Goal: Find specific page/section: Find specific page/section

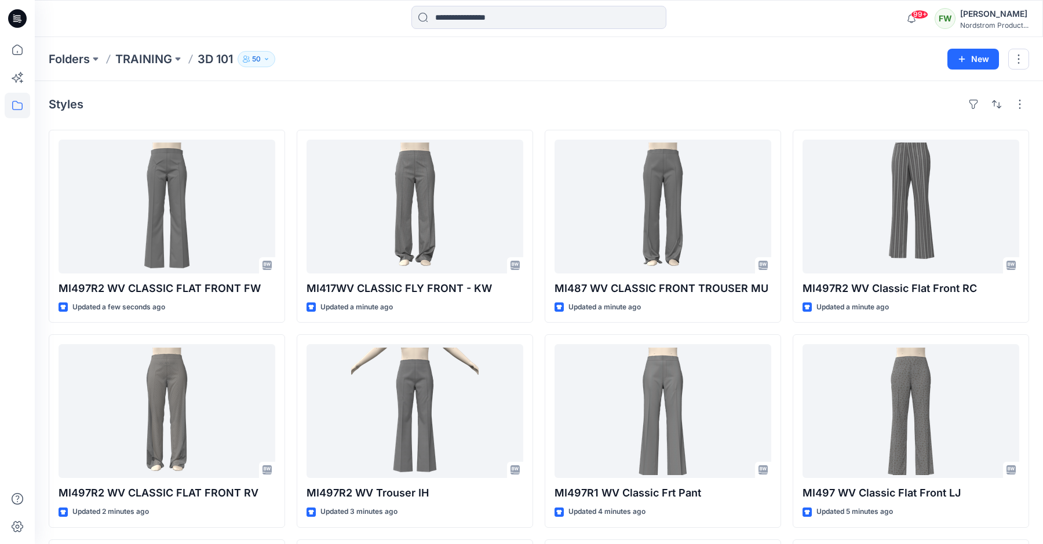
click at [287, 104] on div "Styles" at bounding box center [539, 104] width 981 height 19
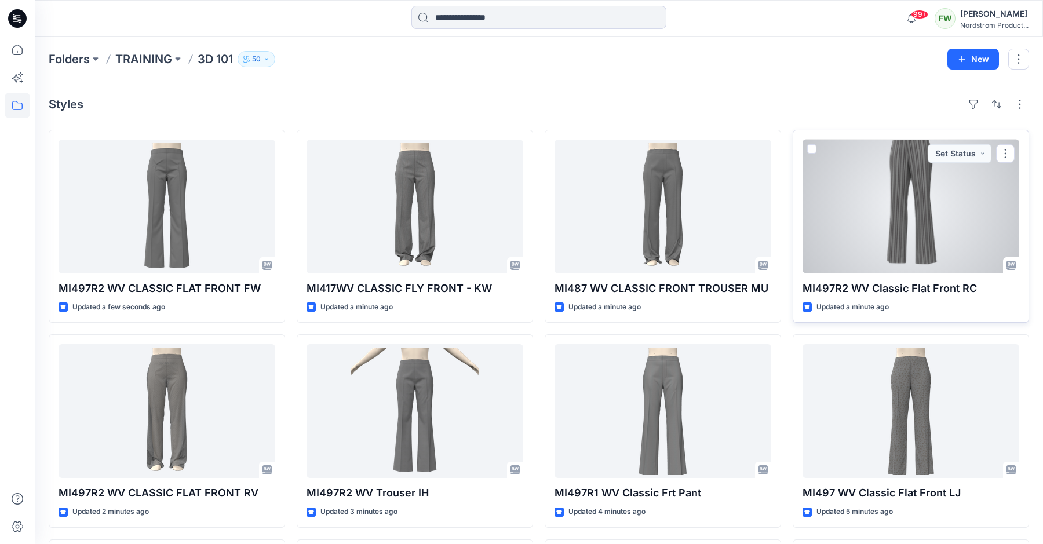
click at [829, 182] on div at bounding box center [911, 207] width 217 height 134
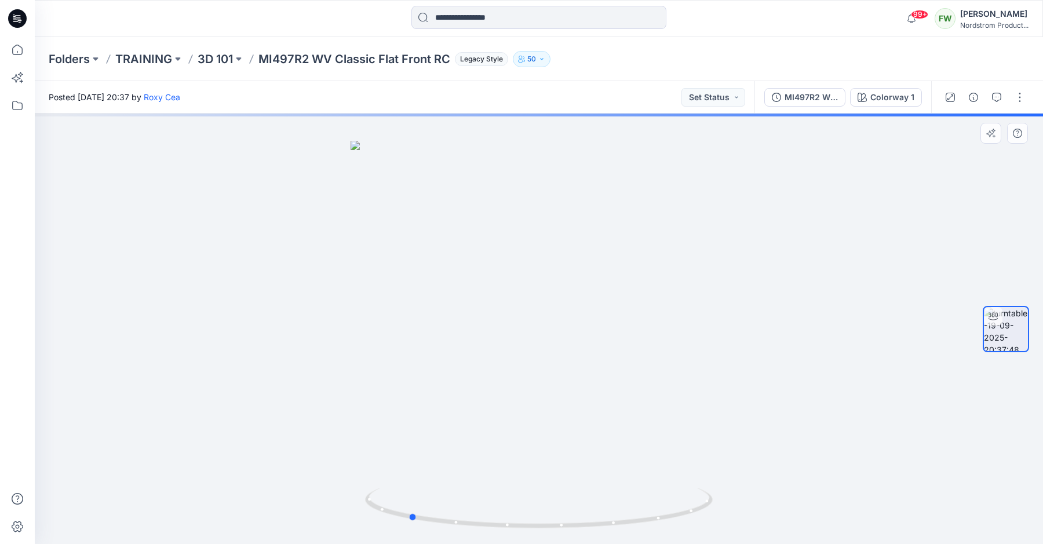
drag, startPoint x: 585, startPoint y: 225, endPoint x: 453, endPoint y: 225, distance: 132.1
click at [453, 225] on div at bounding box center [539, 329] width 1008 height 431
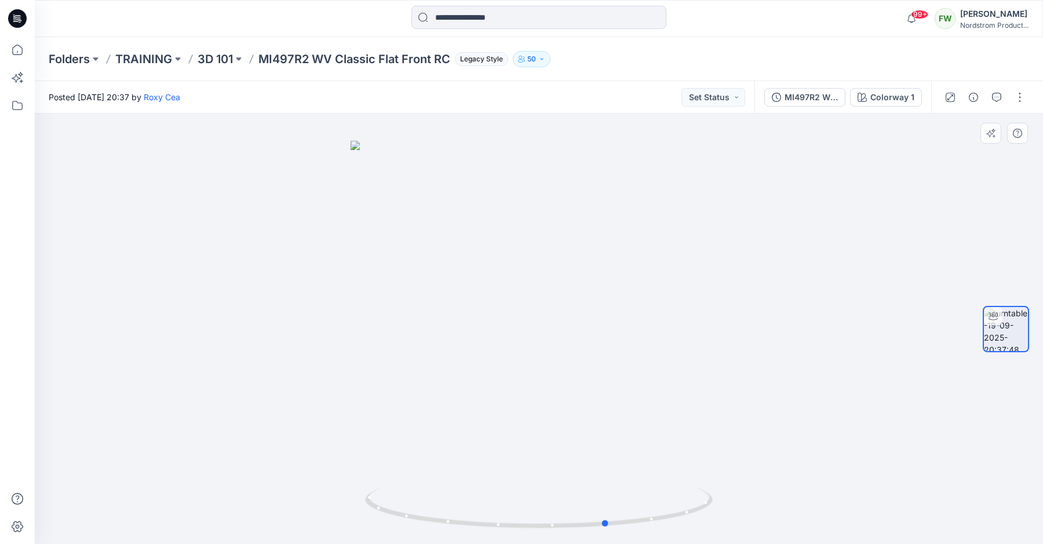
drag, startPoint x: 568, startPoint y: 222, endPoint x: 420, endPoint y: 237, distance: 148.6
click at [420, 237] on div at bounding box center [539, 329] width 1008 height 431
drag, startPoint x: 520, startPoint y: 229, endPoint x: 376, endPoint y: 239, distance: 144.6
click at [376, 239] on div at bounding box center [539, 329] width 1008 height 431
drag, startPoint x: 517, startPoint y: 228, endPoint x: 747, endPoint y: 216, distance: 230.4
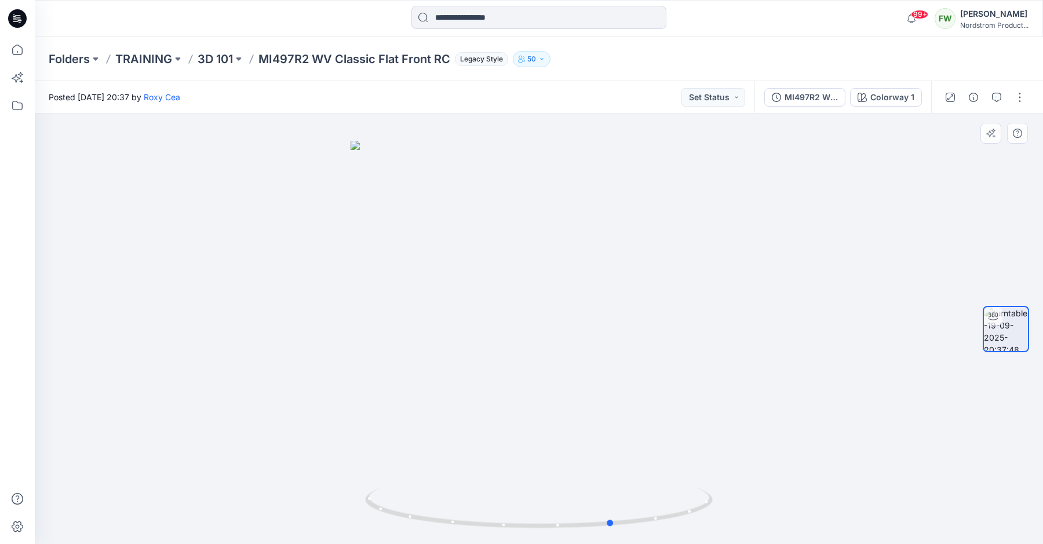
click at [747, 216] on div at bounding box center [539, 329] width 1008 height 431
drag, startPoint x: 562, startPoint y: 218, endPoint x: 609, endPoint y: 228, distance: 47.4
click at [609, 228] on div at bounding box center [539, 329] width 1008 height 431
drag, startPoint x: 523, startPoint y: 221, endPoint x: 746, endPoint y: 220, distance: 223.7
click at [746, 220] on div at bounding box center [539, 329] width 1008 height 431
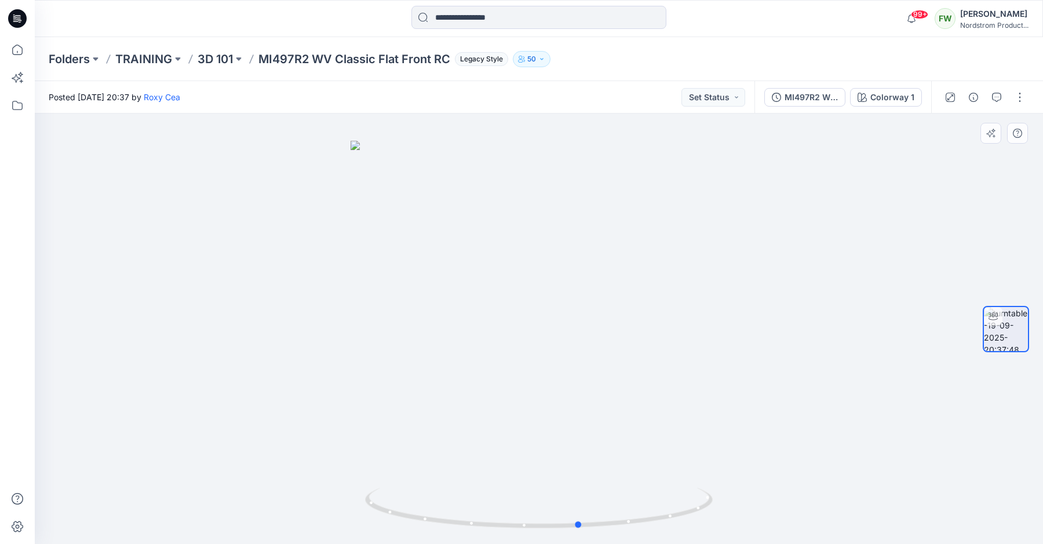
drag, startPoint x: 568, startPoint y: 232, endPoint x: 544, endPoint y: 232, distance: 23.8
click at [544, 232] on div at bounding box center [539, 329] width 1008 height 431
drag, startPoint x: 540, startPoint y: 201, endPoint x: 544, endPoint y: 205, distance: 6.2
click at [544, 205] on div at bounding box center [539, 329] width 1008 height 431
click at [219, 56] on p "3D 101" at bounding box center [215, 59] width 35 height 16
